Goal: Find specific page/section: Find specific page/section

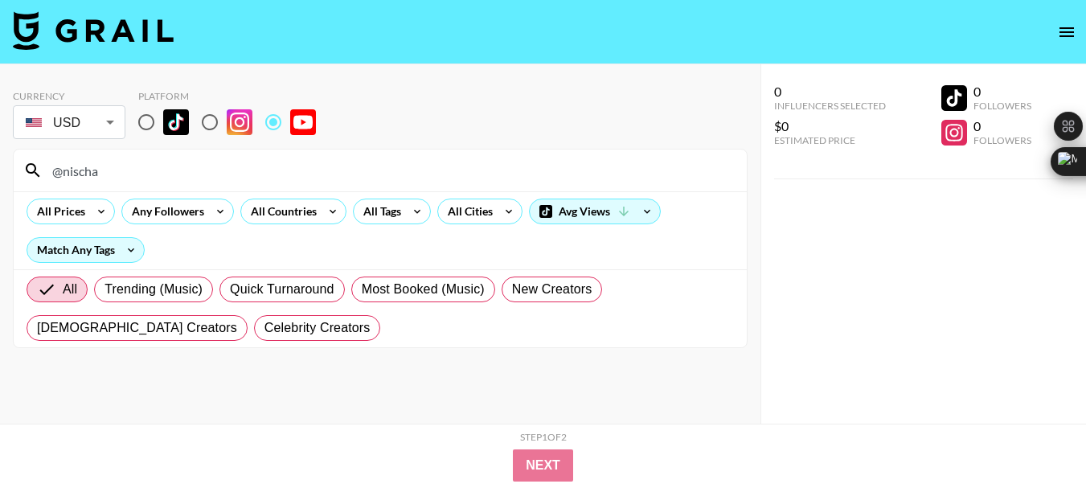
click at [86, 177] on input "@nischa" at bounding box center [390, 171] width 694 height 26
click at [84, 177] on input "@nischa" at bounding box center [390, 171] width 694 height 26
type input "@yalejeannette"
click at [106, 174] on input "@yalejeannette" at bounding box center [390, 171] width 694 height 26
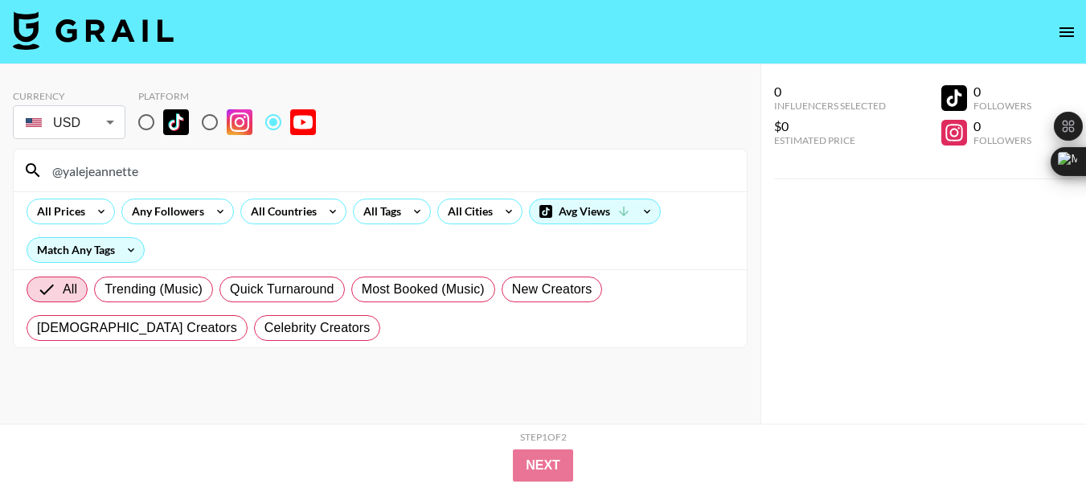
click at [106, 174] on input "@yalejeannette" at bounding box center [390, 171] width 694 height 26
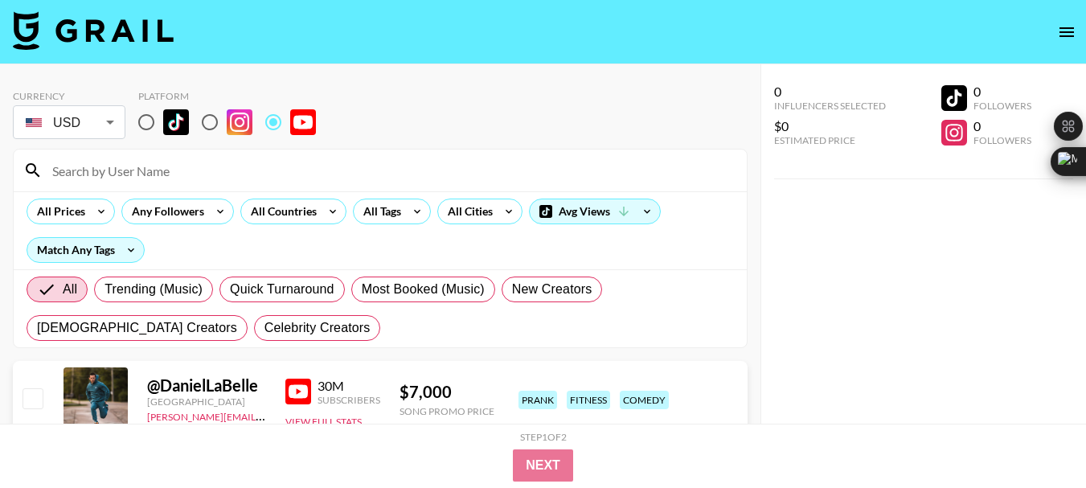
paste input "@kaybchung"
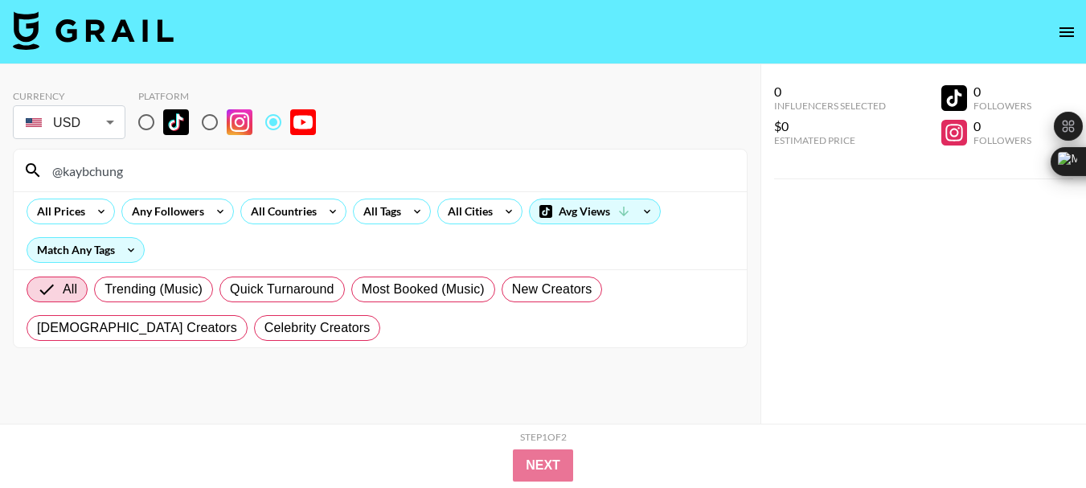
type input "@kaybchung"
click at [100, 165] on input "@kaybchung" at bounding box center [390, 171] width 694 height 26
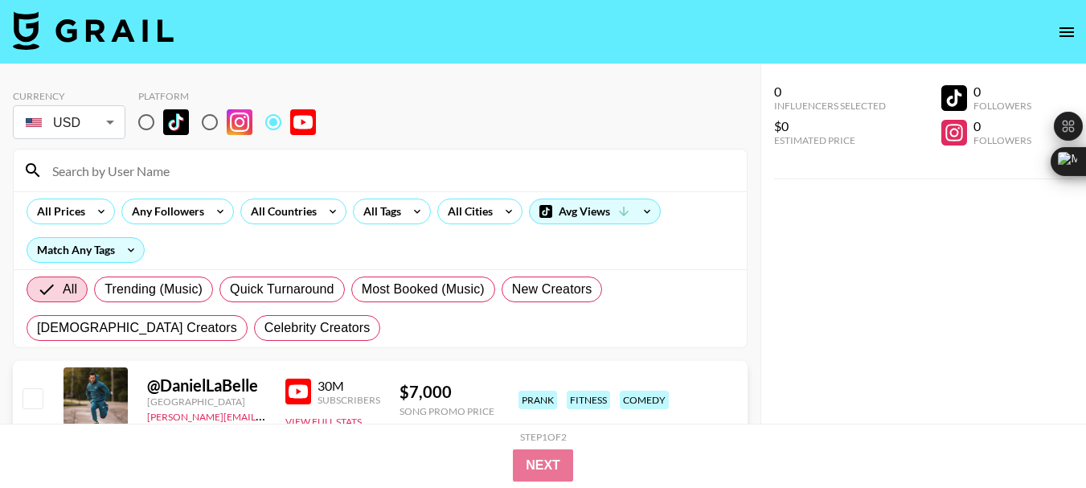
paste input "@CafeMaddy"
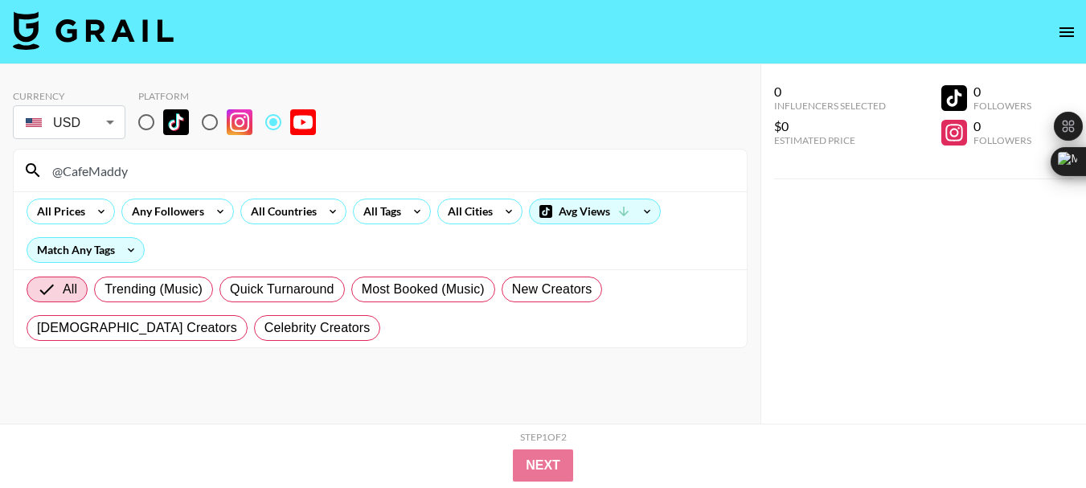
type input "@CafeMaddy"
click at [86, 168] on input "@CafeMaddy" at bounding box center [390, 171] width 694 height 26
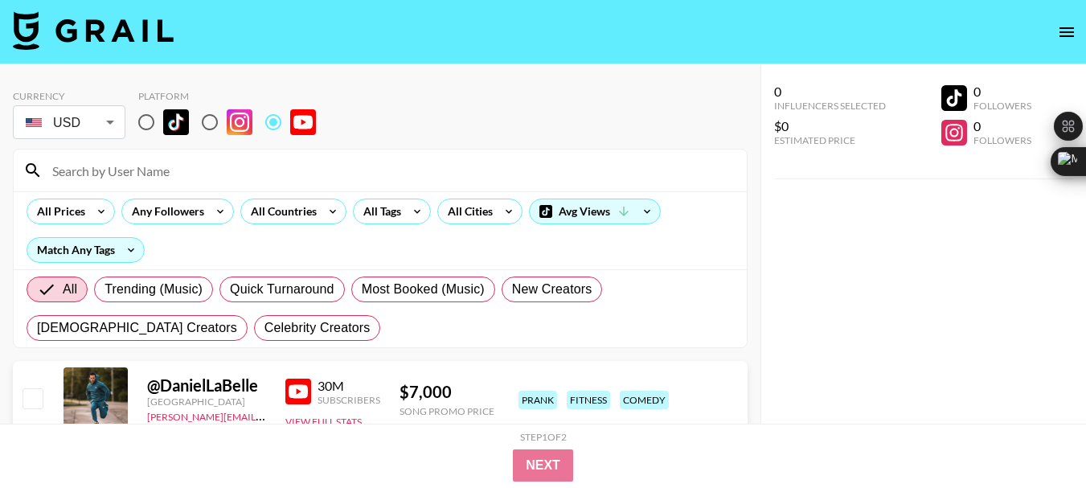
paste input "@iHasCupquake"
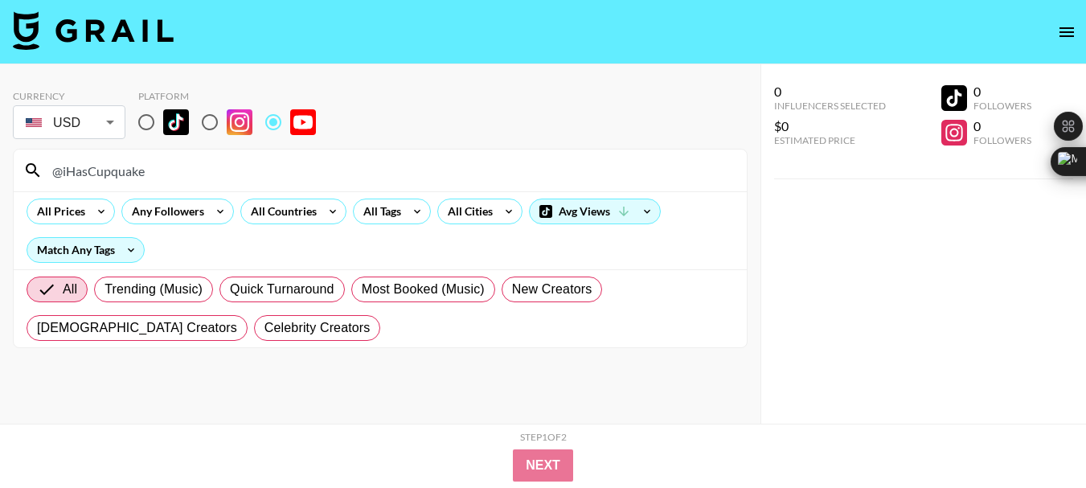
type input "@iHasCupquake"
